Goal: Task Accomplishment & Management: Use online tool/utility

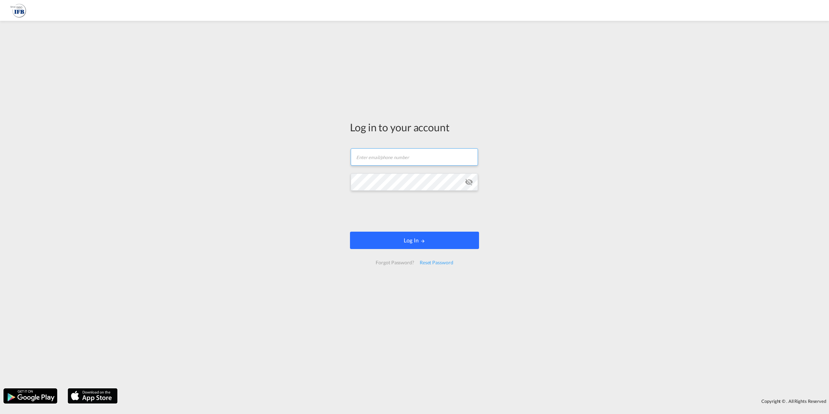
type input "[EMAIL_ADDRESS][DOMAIN_NAME]"
click at [391, 238] on button "Log In" at bounding box center [414, 239] width 129 height 17
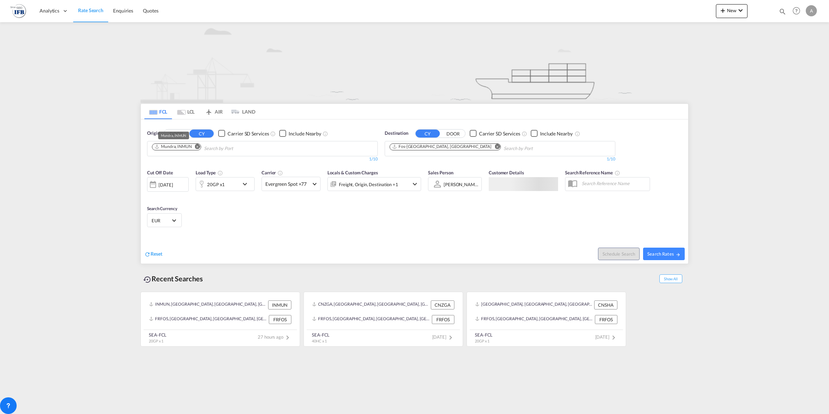
click at [183, 146] on div "Mundra, INMUN" at bounding box center [172, 147] width 37 height 6
click at [227, 186] on div "20GP x1" at bounding box center [217, 184] width 43 height 14
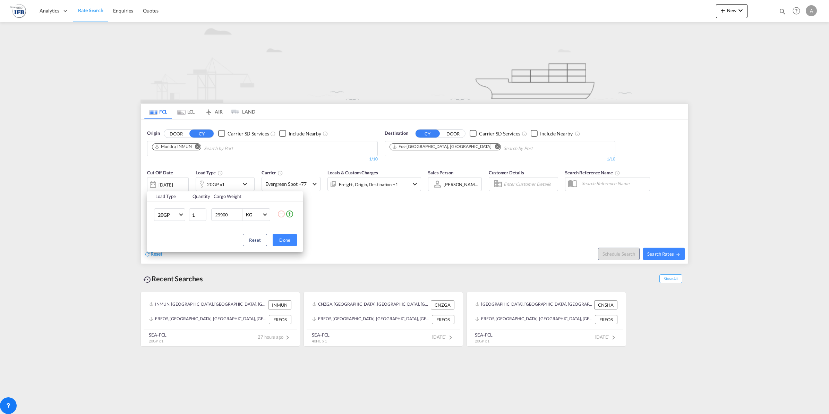
drag, startPoint x: 235, startPoint y: 213, endPoint x: 94, endPoint y: 214, distance: 141.2
click at [105, 214] on div "Load Type Quantity Cargo Weight 20GP 20GP 40GP 40HC 45HC 20RE 40RE 40HR 20OT 40…" at bounding box center [414, 207] width 829 height 414
type input "26000"
click at [288, 238] on button "Done" at bounding box center [285, 240] width 24 height 12
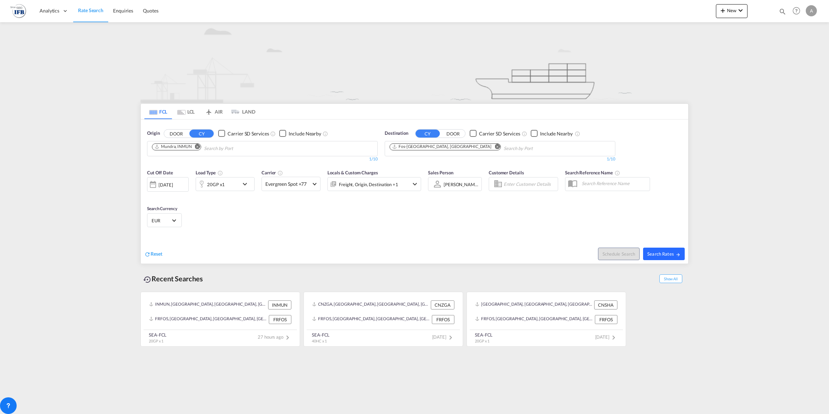
click at [661, 249] on button "Search Rates" at bounding box center [664, 253] width 42 height 12
type input "INMUN to [GEOGRAPHIC_DATA] / [DATE]"
